Goal: Browse casually

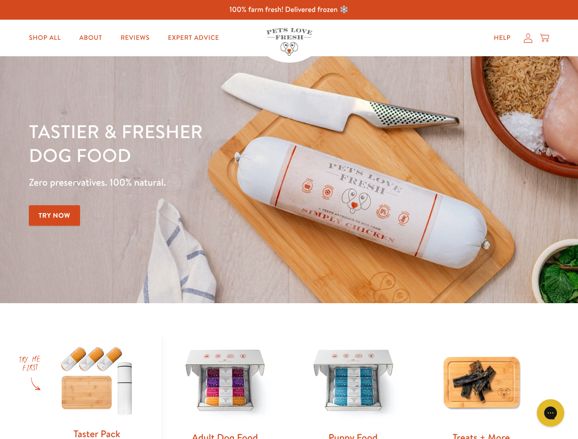
click at [289, 220] on div "Tastier & fresher dog food Zero preservatives. 100% natural. Try Now" at bounding box center [202, 179] width 347 height 121
click at [551, 413] on icon "Open gorgias live chat" at bounding box center [550, 413] width 9 height 9
